Goal: Task Accomplishment & Management: Use online tool/utility

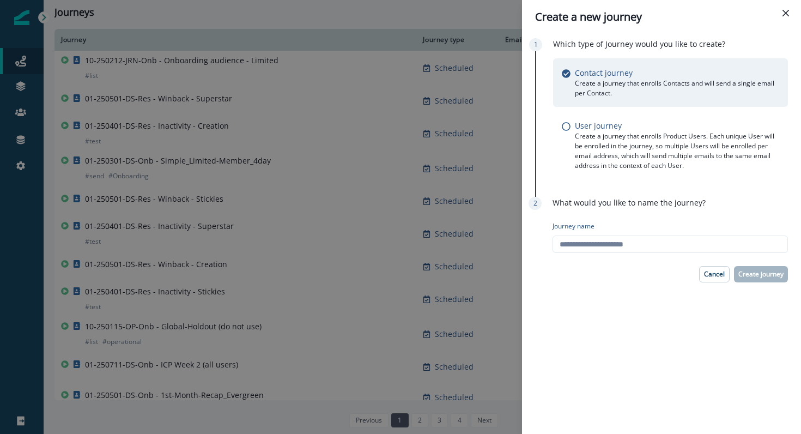
click at [226, 54] on div "Create a new journey Which type of Journey would you like to create? Contact jo…" at bounding box center [400, 217] width 801 height 434
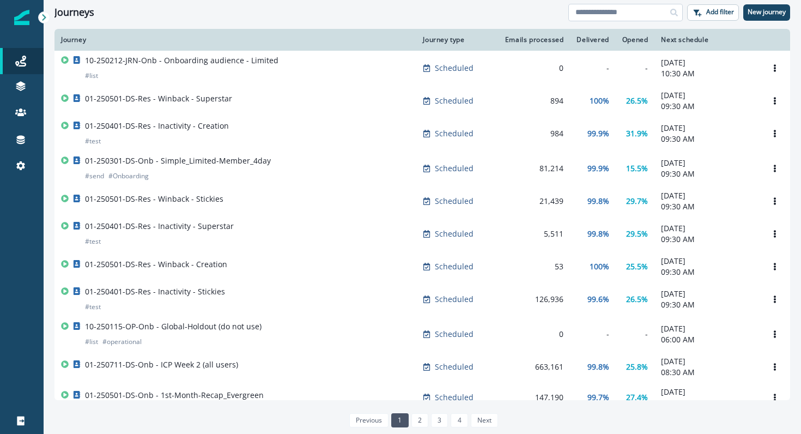
click at [629, 14] on input at bounding box center [626, 12] width 114 height 17
type input "**********"
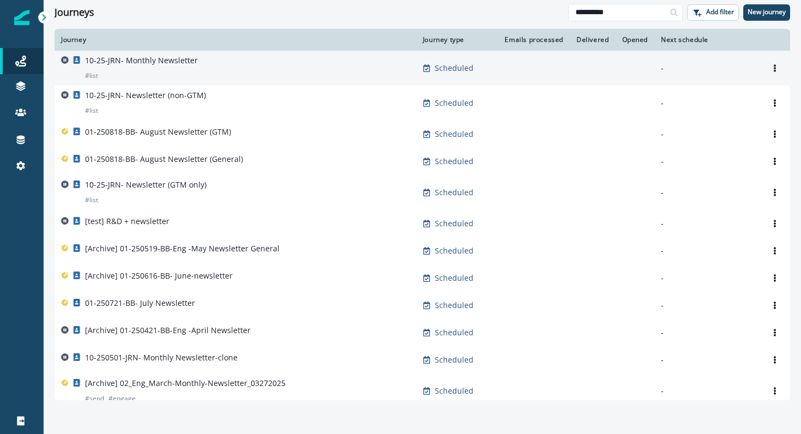
click at [155, 65] on p "10-25-JRN- Monthly Newsletter" at bounding box center [141, 60] width 113 height 11
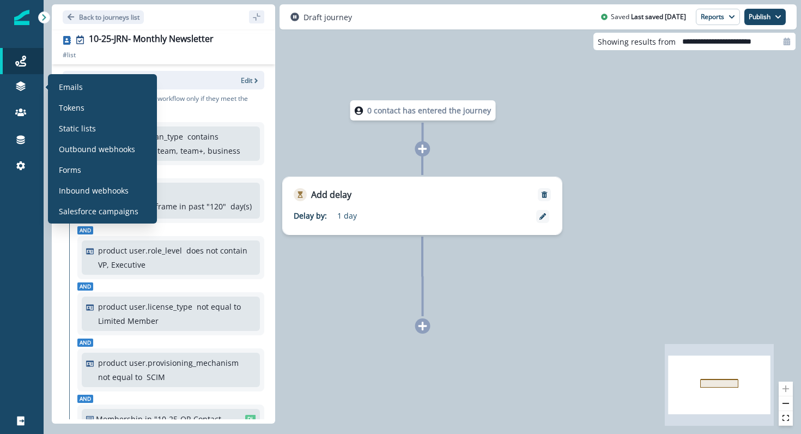
click at [88, 178] on div "Emails Tokens Static lists Outbound webhooks Forms Inbound webhooks Salesforce …" at bounding box center [102, 149] width 100 height 141
click at [88, 173] on div "Forms" at bounding box center [102, 169] width 100 height 16
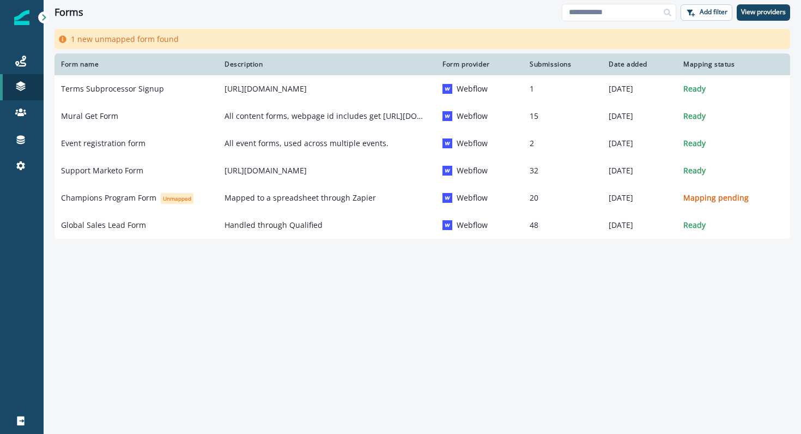
click at [286, 334] on div "Form name Description Form provider Submissions Date added Mapping status Terms…" at bounding box center [423, 229] width 758 height 352
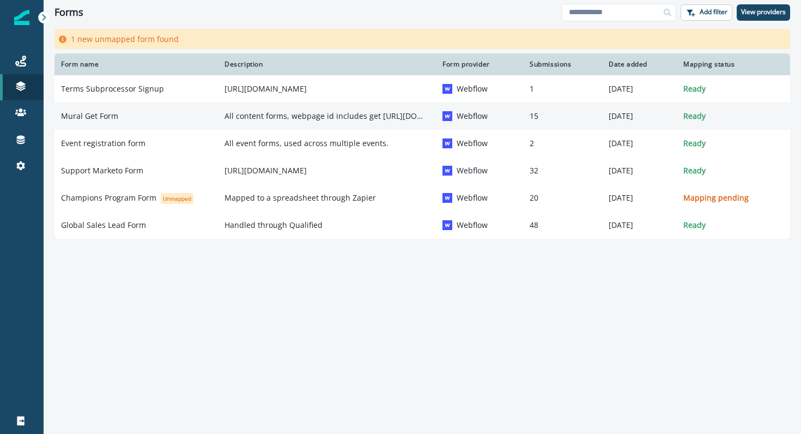
click at [99, 113] on p "Mural Get Form" at bounding box center [89, 116] width 57 height 11
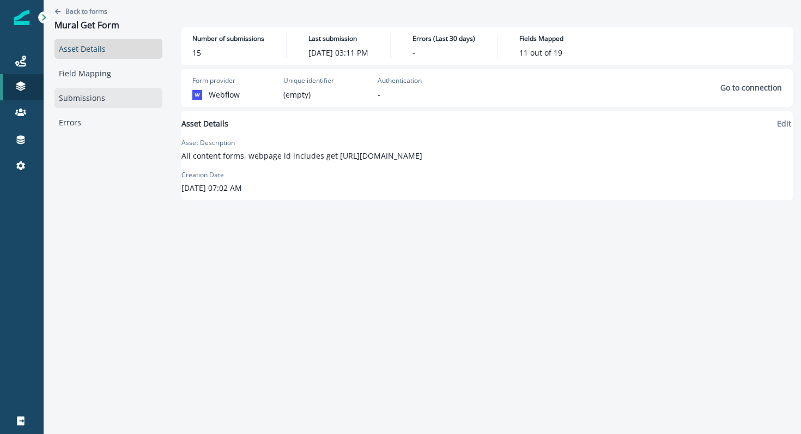
click at [81, 89] on link "Submissions" at bounding box center [109, 98] width 108 height 20
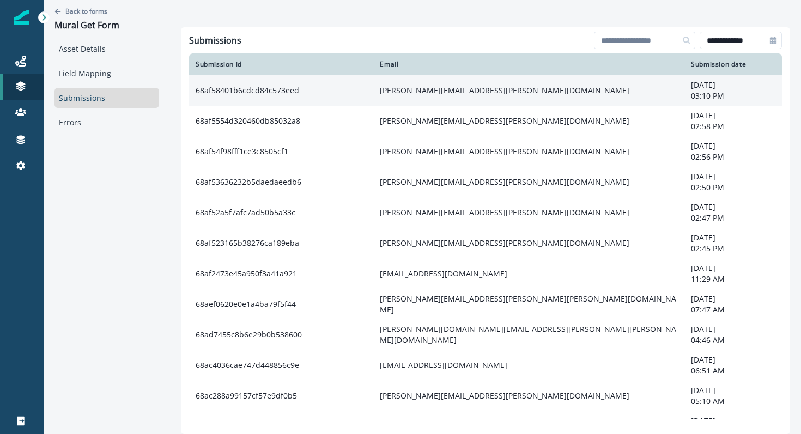
click at [432, 88] on td "[PERSON_NAME][EMAIL_ADDRESS][PERSON_NAME][DOMAIN_NAME]" at bounding box center [528, 90] width 311 height 31
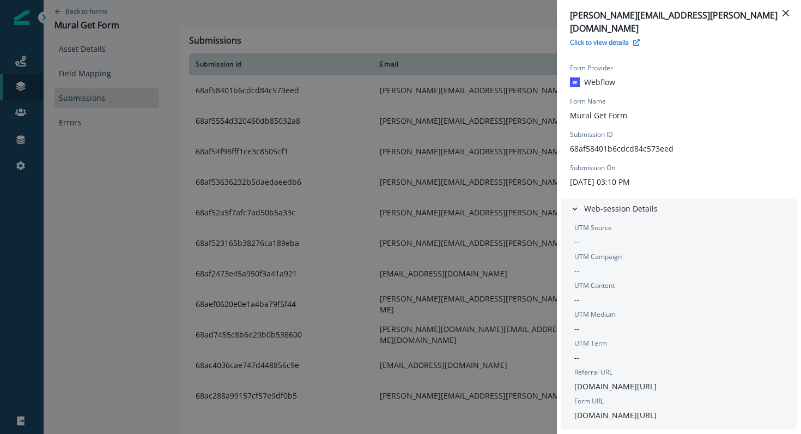
click at [613, 23] on div "[PERSON_NAME][EMAIL_ADDRESS][PERSON_NAME][DOMAIN_NAME] Click to view details" at bounding box center [679, 28] width 218 height 39
click at [612, 38] on p "Click to view details" at bounding box center [599, 42] width 59 height 9
